Goal: Navigation & Orientation: Find specific page/section

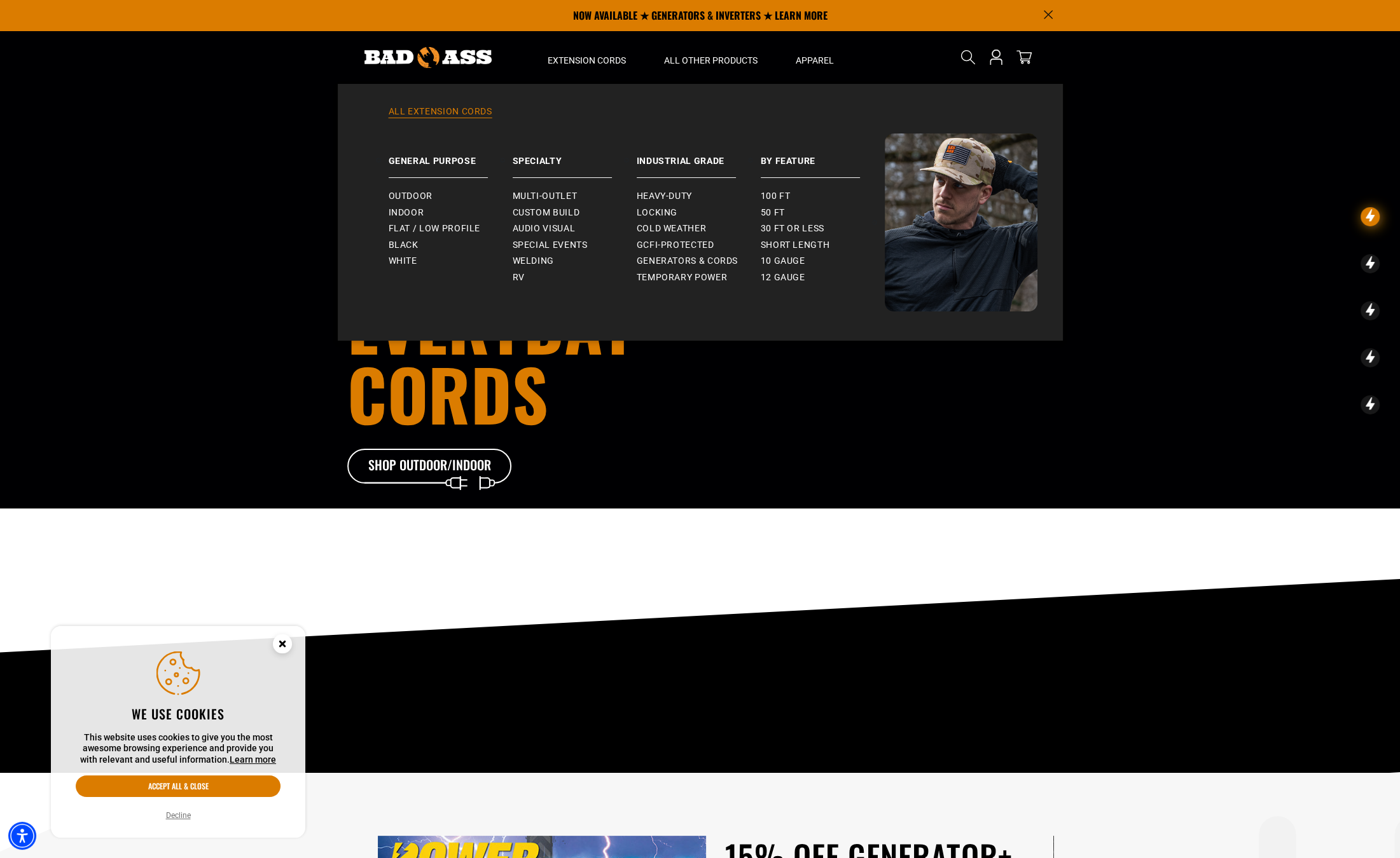
click at [437, 113] on link "All Extension Cords" at bounding box center [700, 119] width 674 height 28
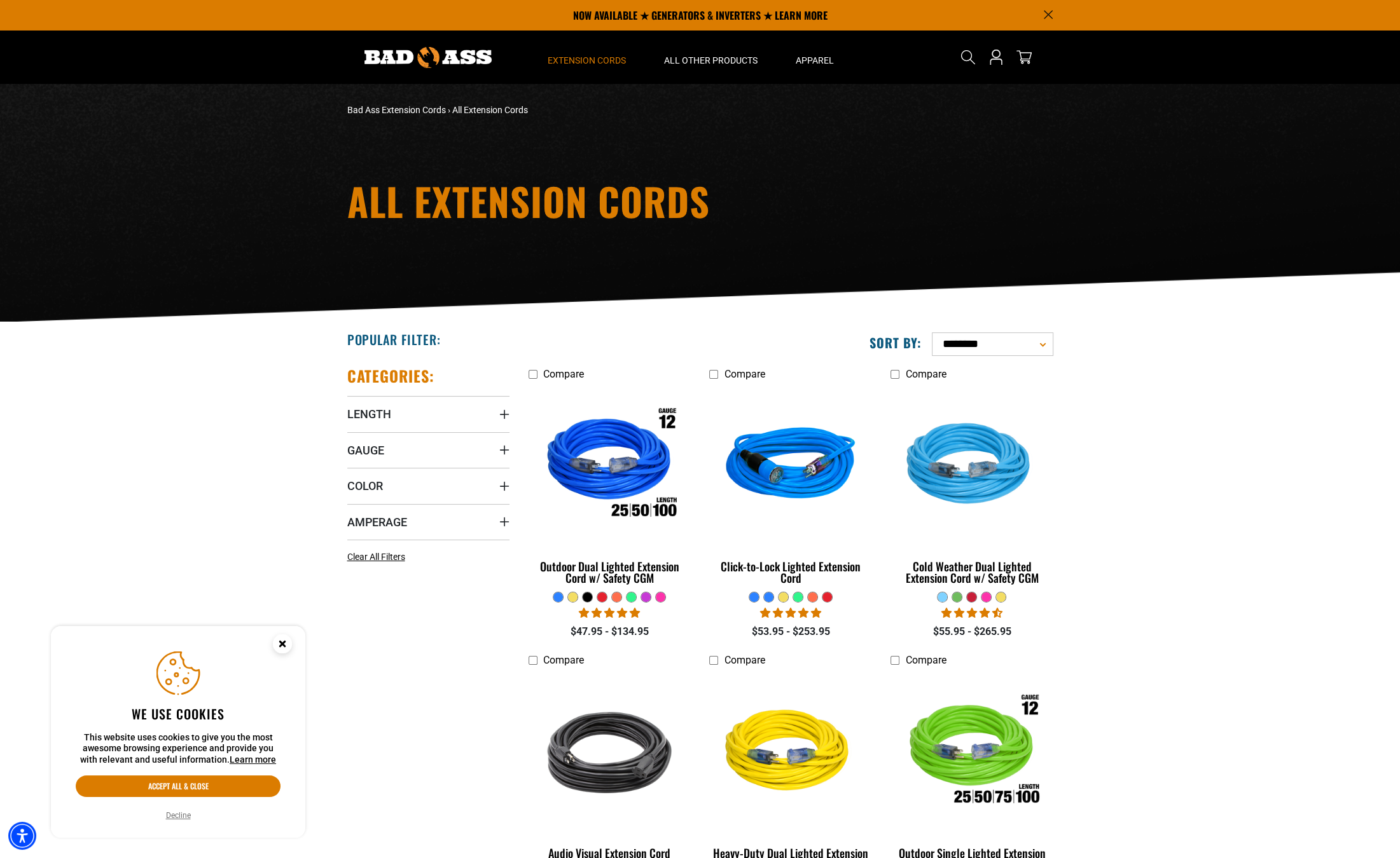
click at [882, 197] on div "All Extension Cords" at bounding box center [700, 203] width 725 height 43
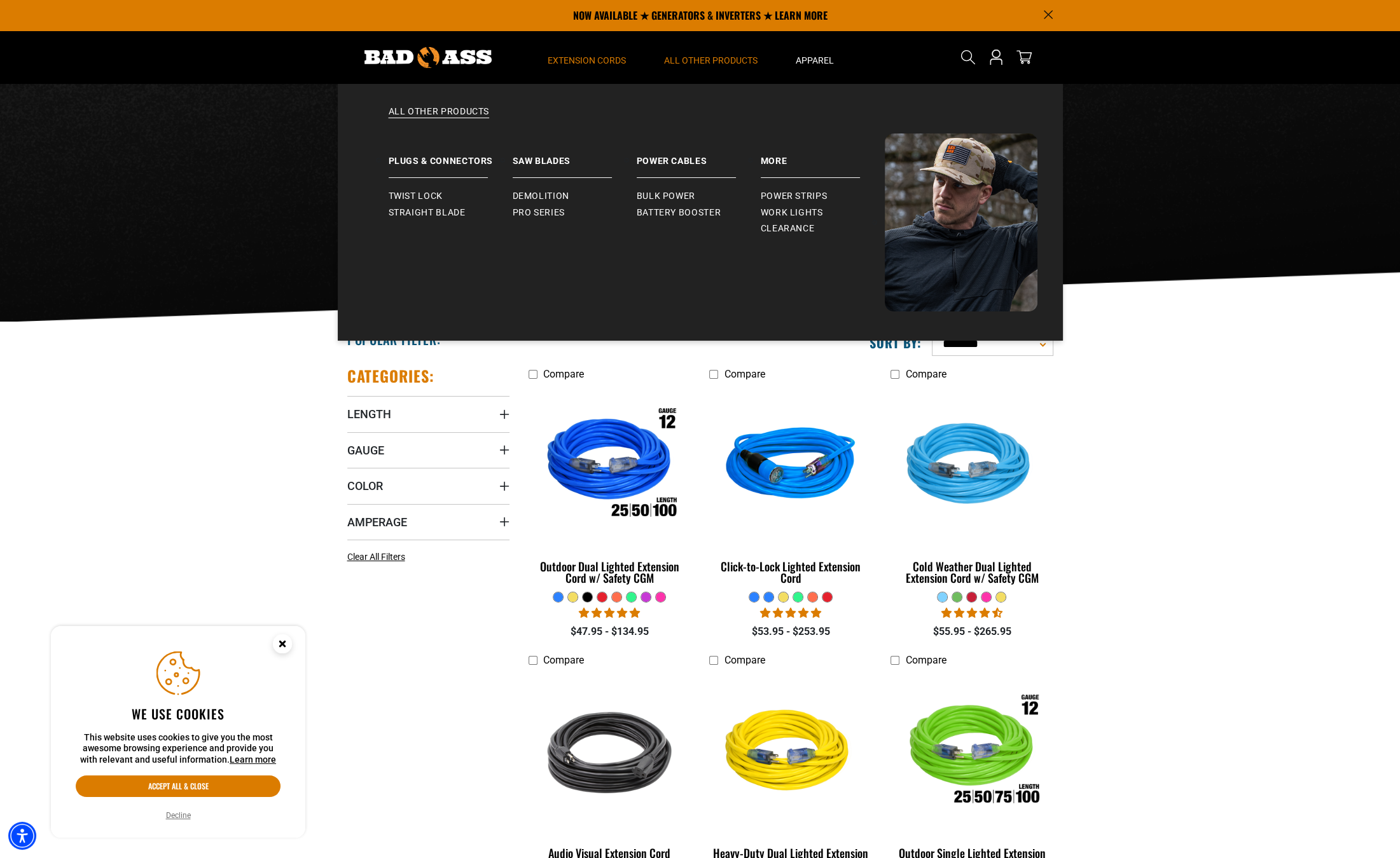
click at [698, 56] on span "All Other Products" at bounding box center [711, 60] width 93 height 12
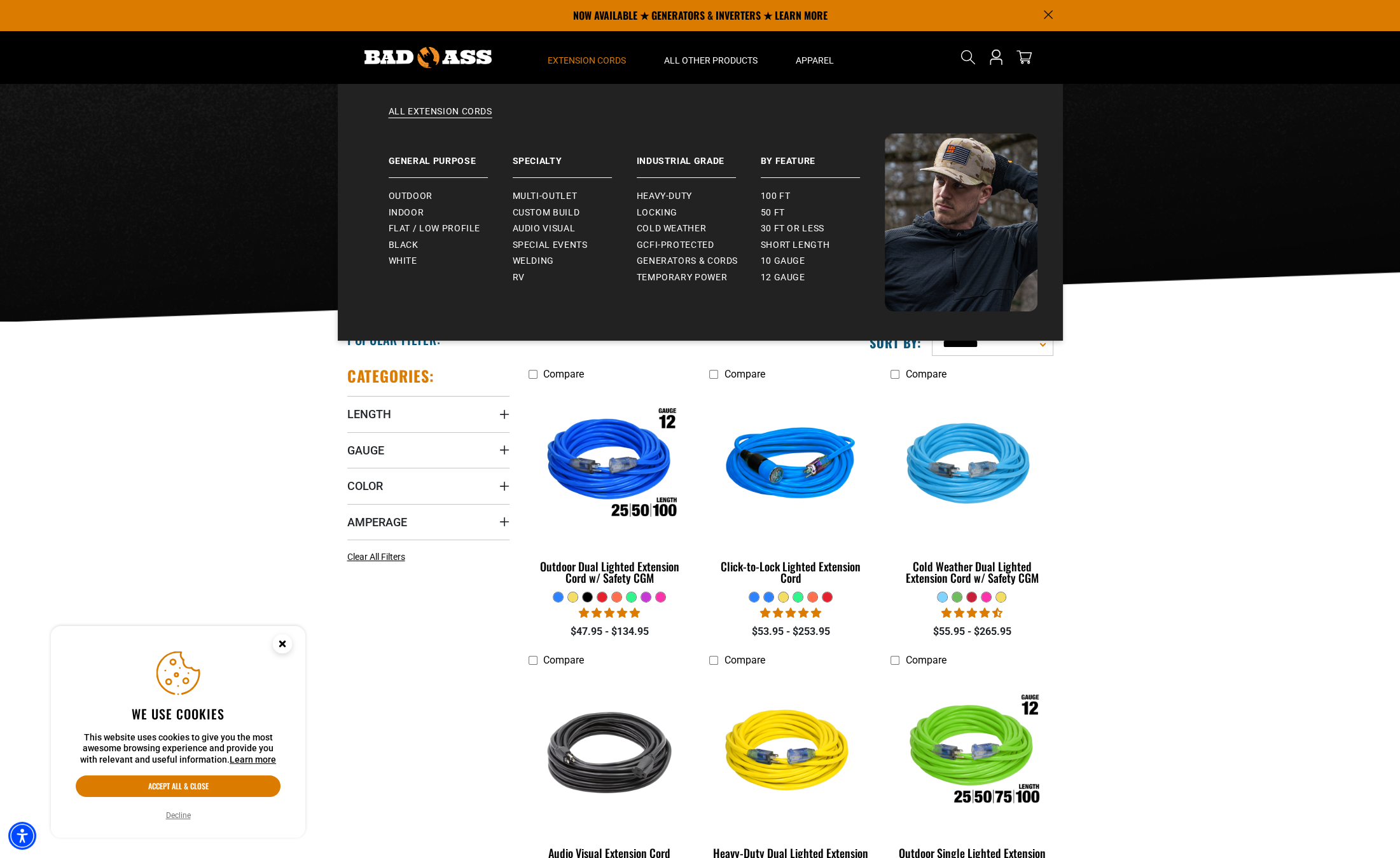
click at [558, 61] on span "Extension Cords" at bounding box center [586, 60] width 78 height 12
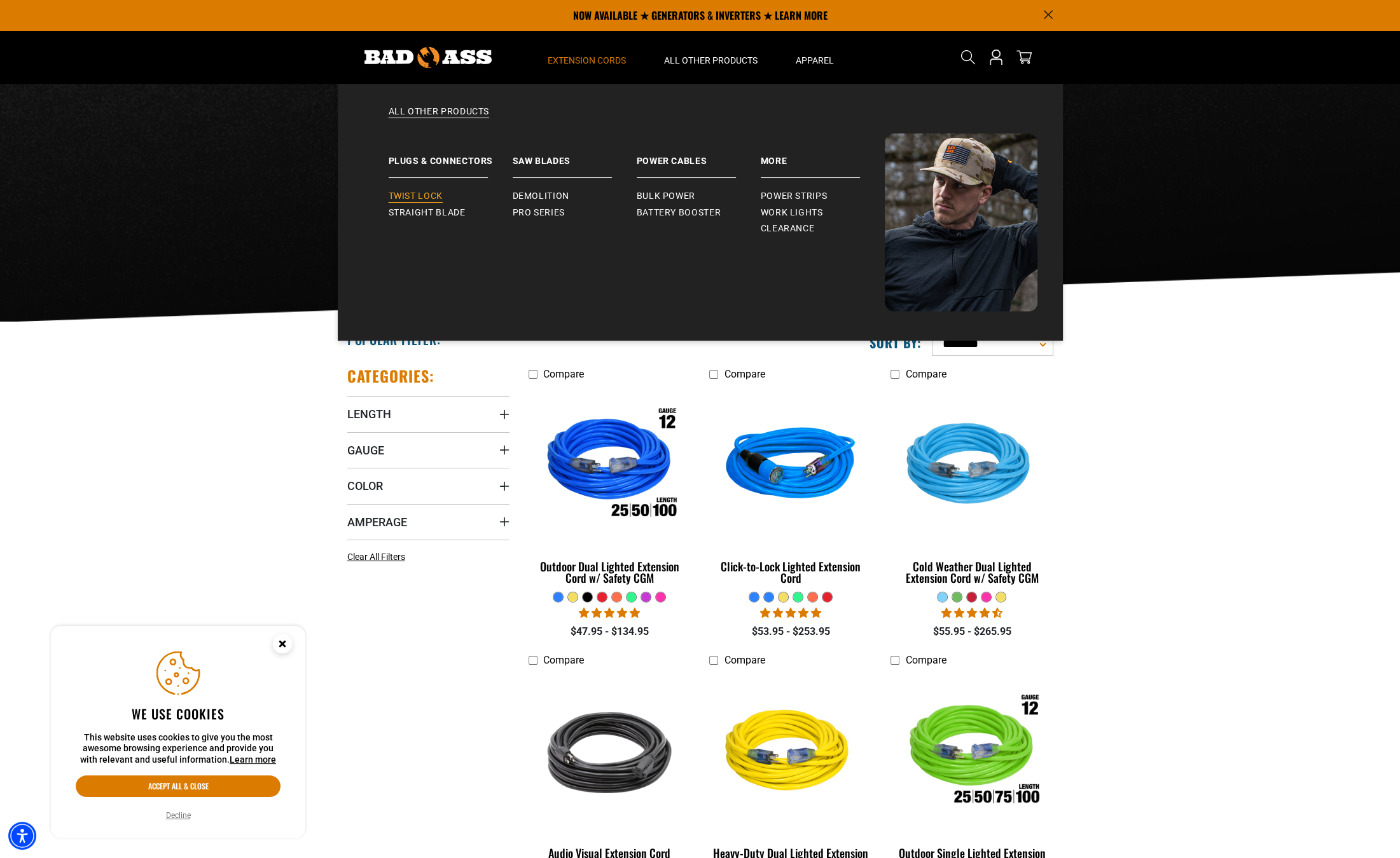
click at [416, 199] on span "Twist Lock" at bounding box center [416, 197] width 54 height 12
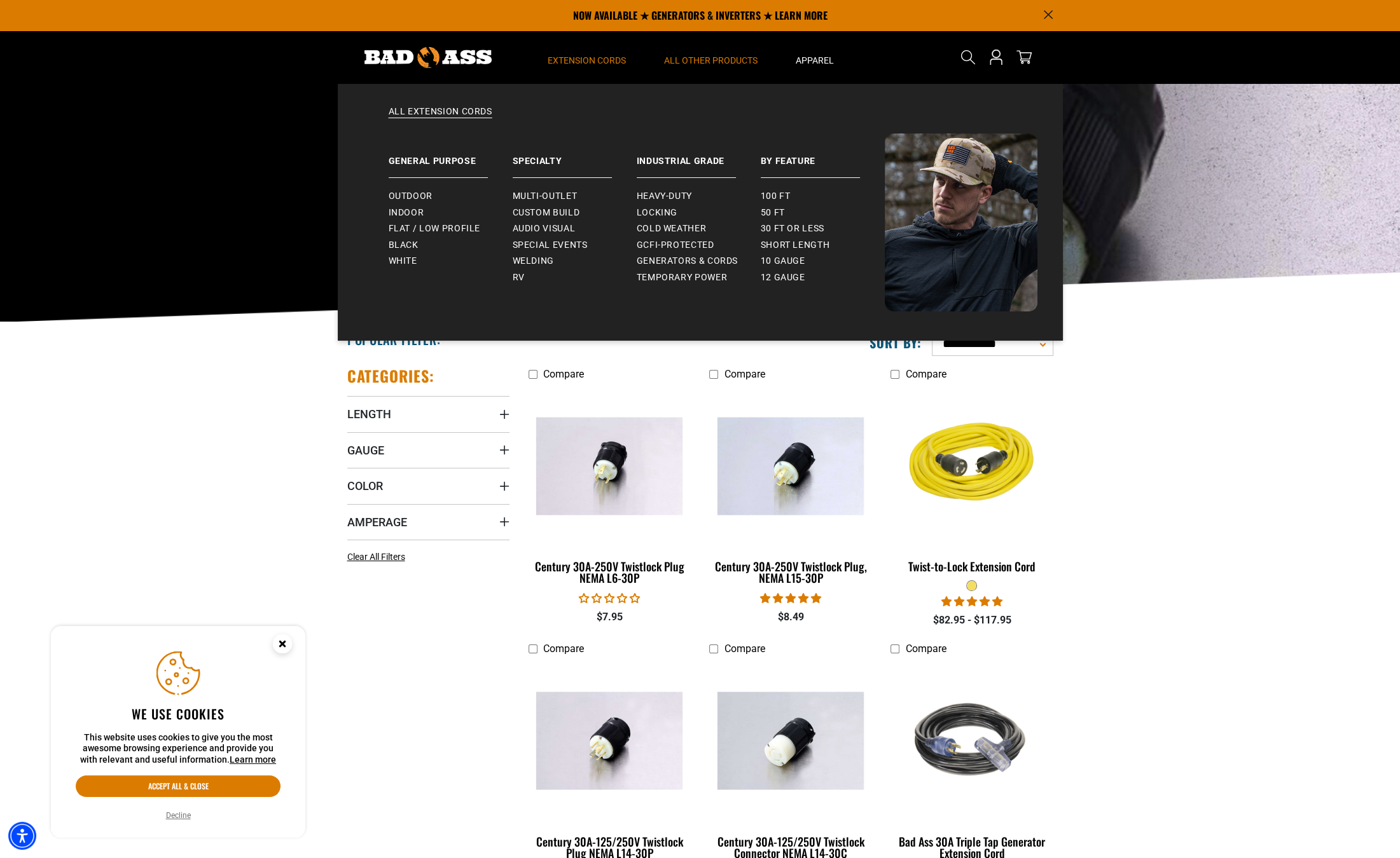
click at [561, 65] on span "Extension Cords" at bounding box center [586, 60] width 78 height 12
click at [457, 114] on link "All Extension Cords" at bounding box center [700, 119] width 674 height 28
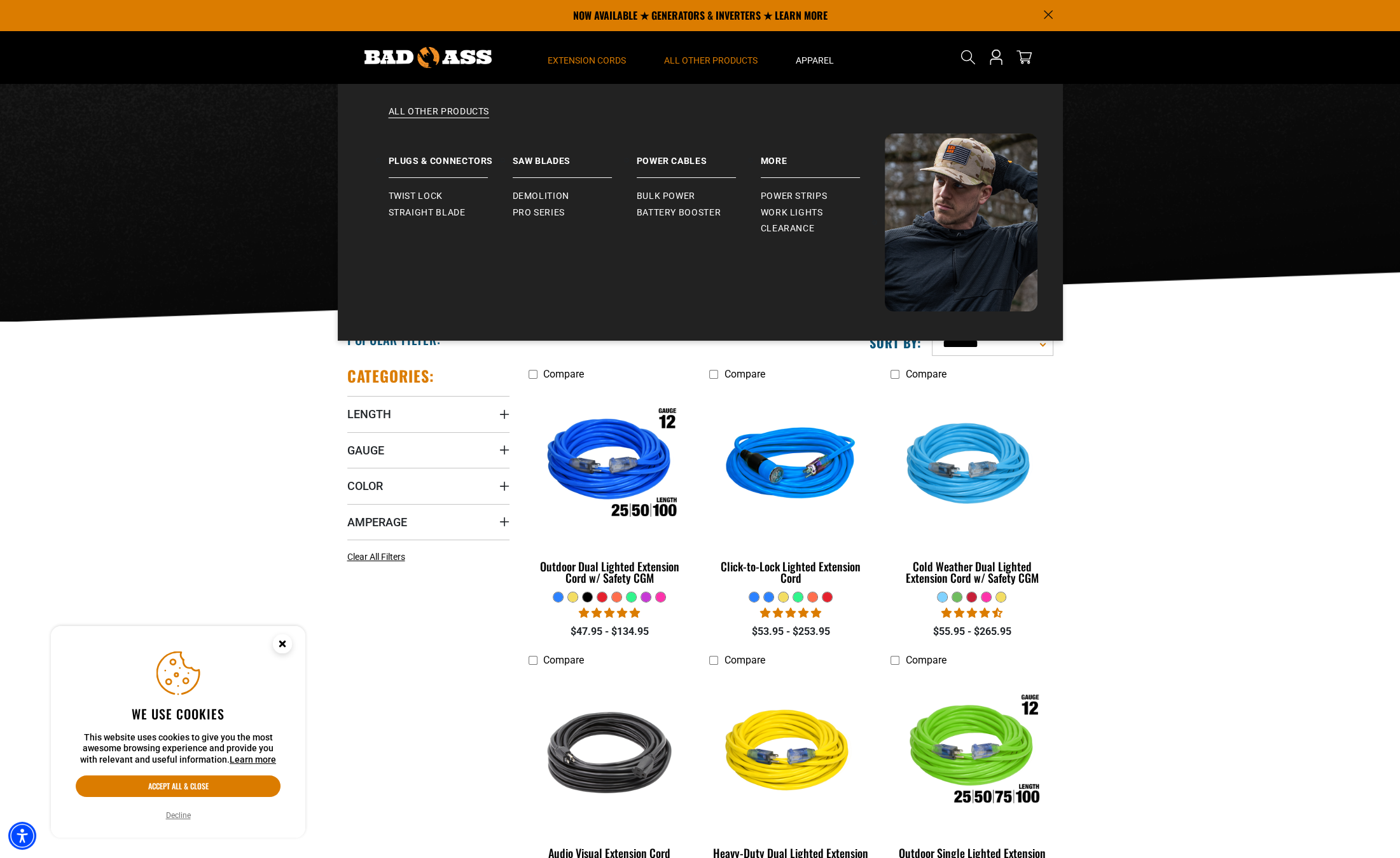
click at [717, 60] on span "All Other Products" at bounding box center [711, 60] width 93 height 12
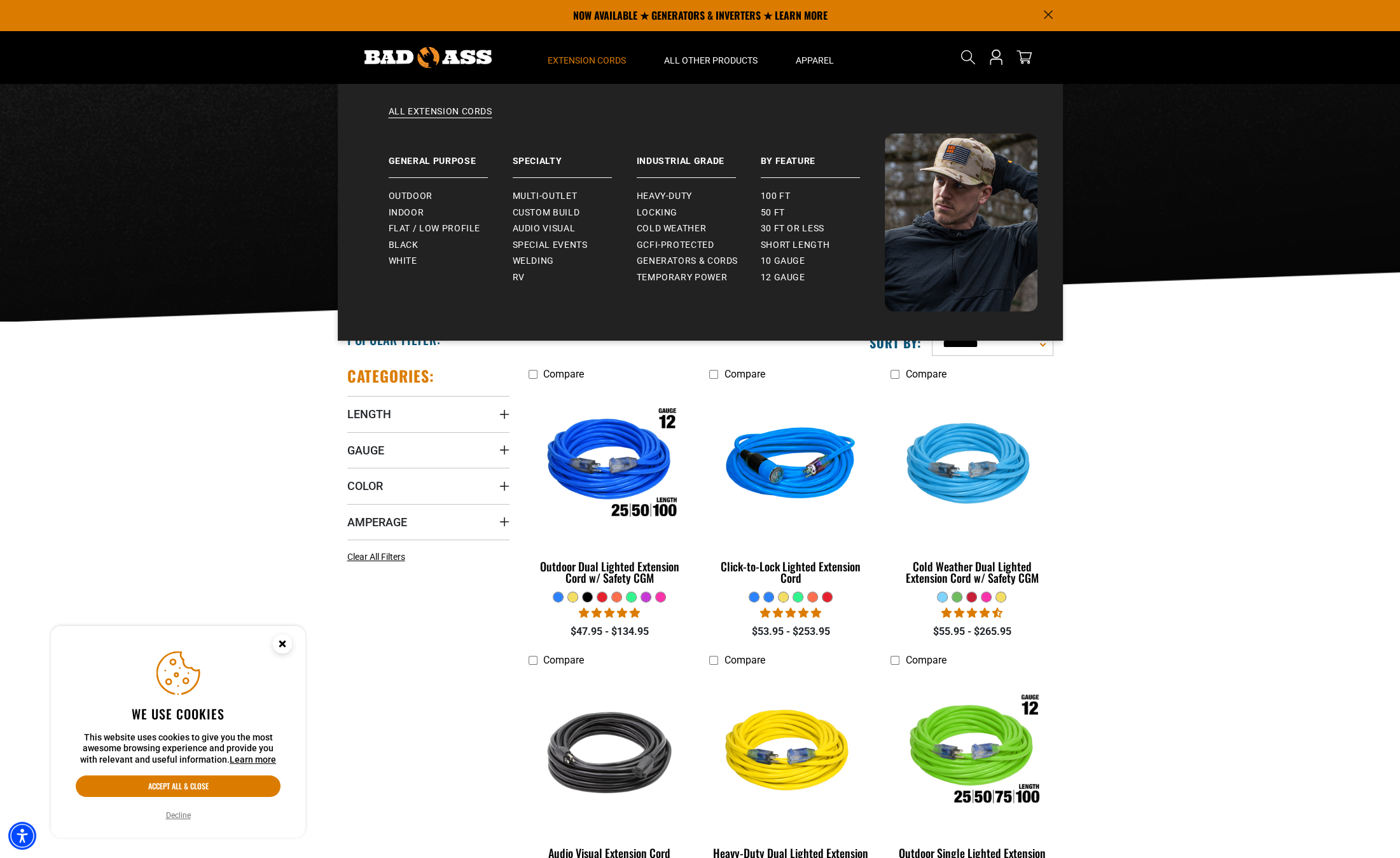
click at [593, 59] on span "Extension Cords" at bounding box center [586, 60] width 78 height 12
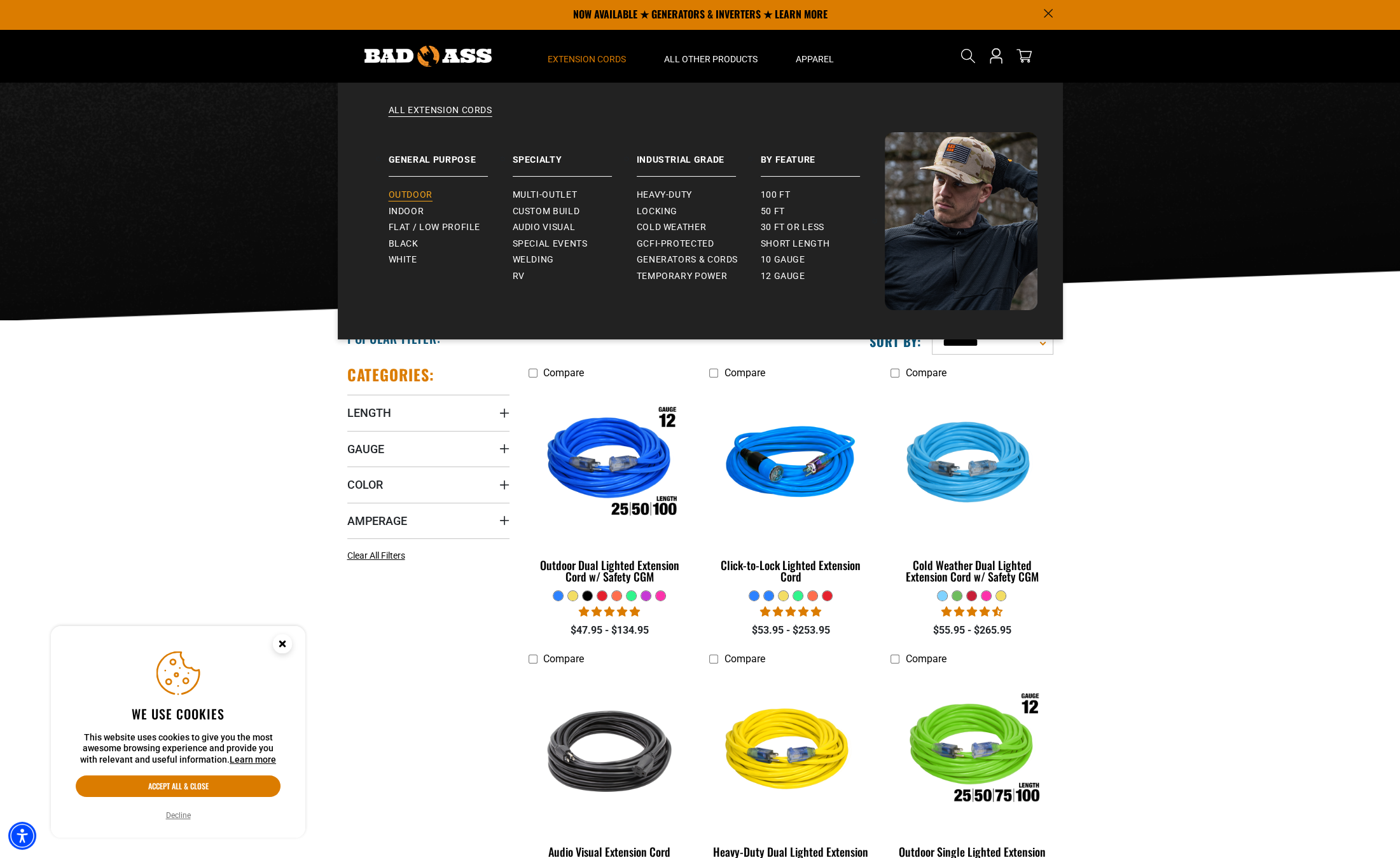
click at [408, 189] on span "Outdoor" at bounding box center [411, 195] width 44 height 12
